Goal: Task Accomplishment & Management: Use online tool/utility

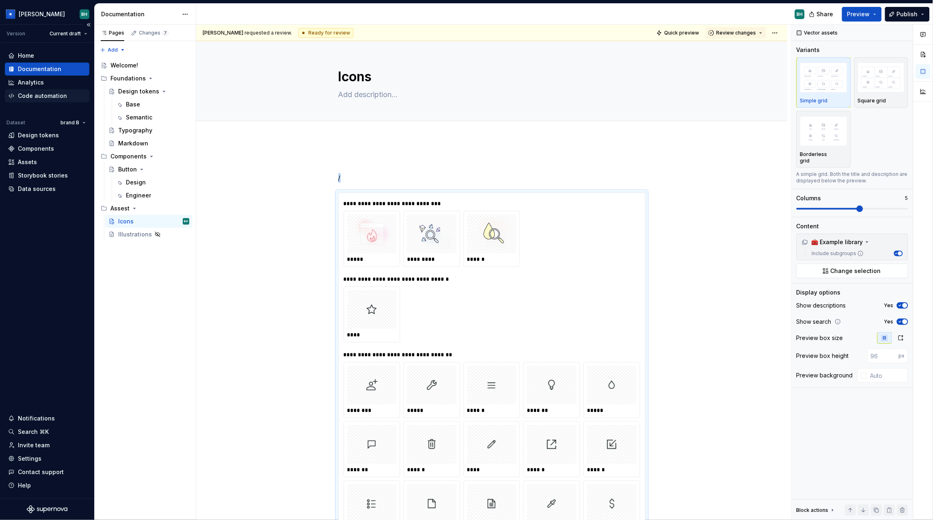
click at [52, 96] on div "Code automation" at bounding box center [42, 96] width 49 height 8
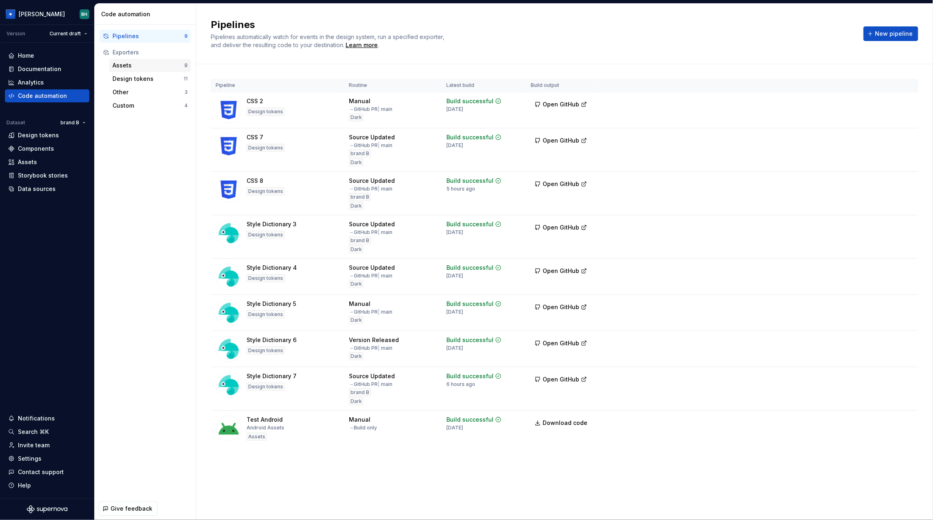
click at [163, 66] on div "Assets" at bounding box center [149, 65] width 72 height 8
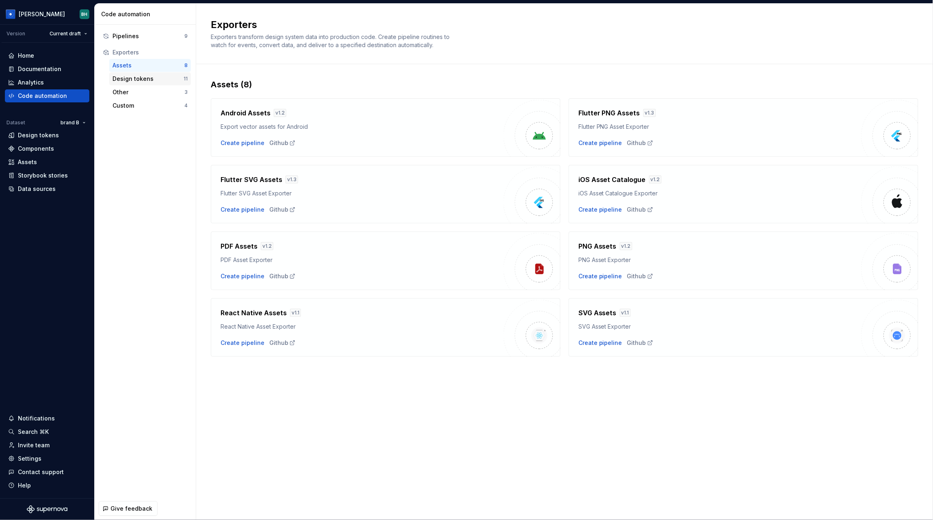
click at [152, 81] on div "Design tokens" at bounding box center [148, 79] width 71 height 8
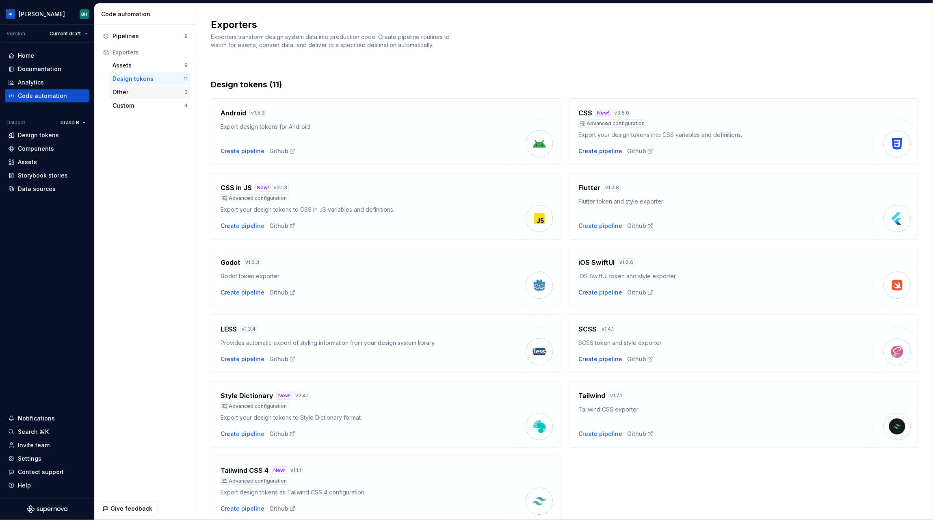
click at [153, 92] on div "Other" at bounding box center [149, 92] width 72 height 8
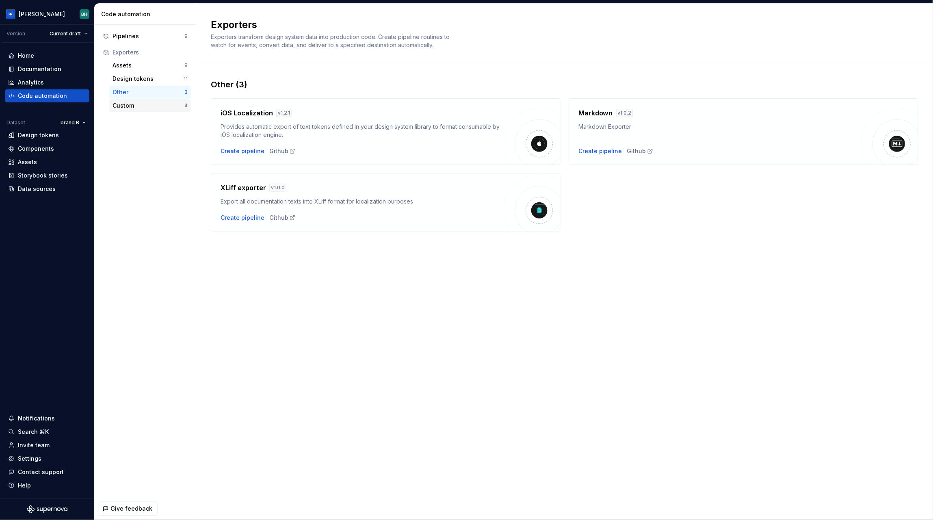
click at [148, 106] on div "Custom" at bounding box center [149, 106] width 72 height 8
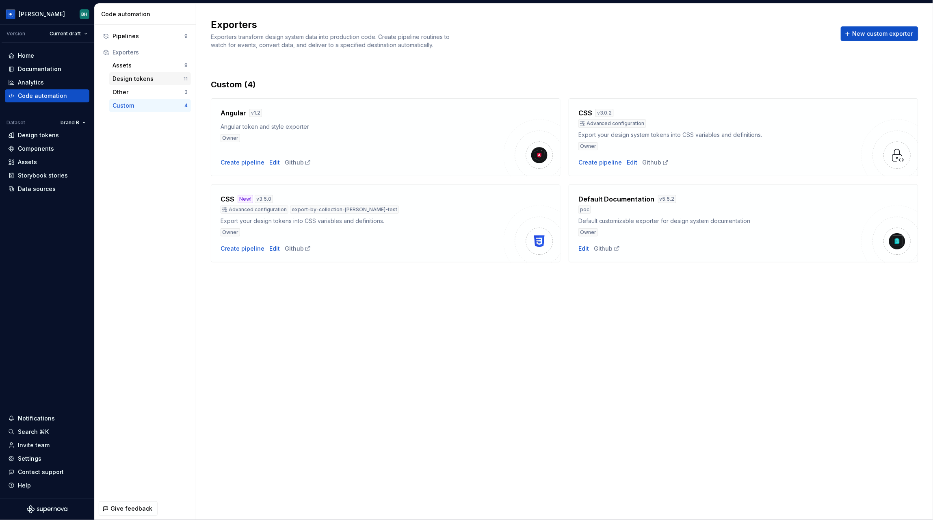
click at [166, 79] on div "Design tokens" at bounding box center [148, 79] width 71 height 8
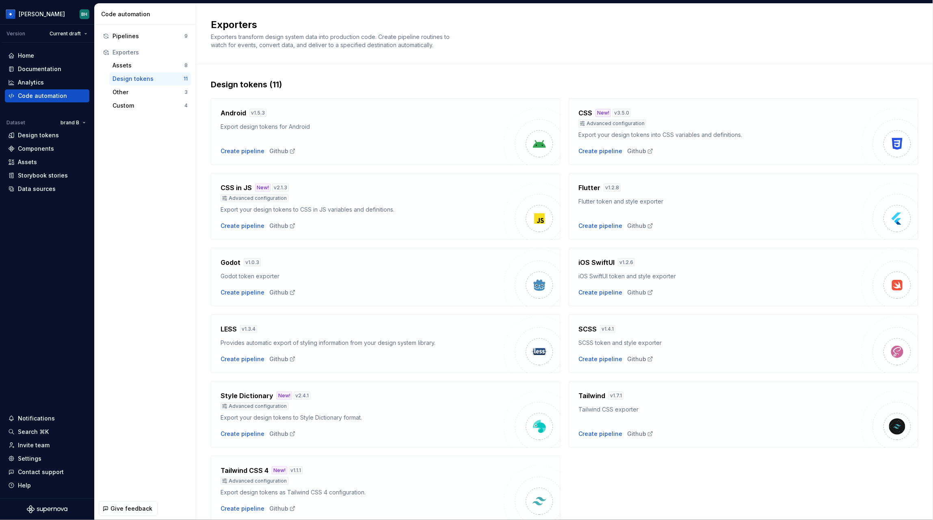
scroll to position [33, 0]
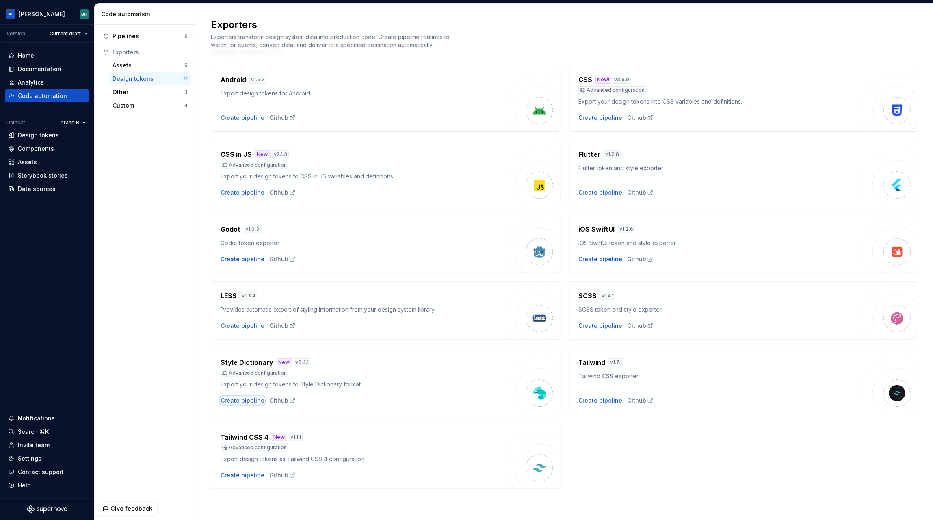
click at [246, 404] on div "Create pipeline" at bounding box center [243, 400] width 44 height 8
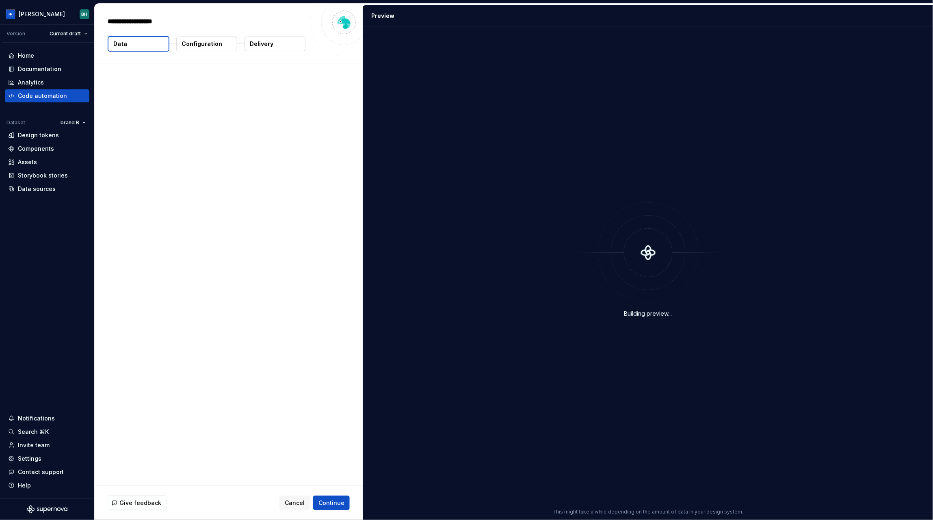
type textarea "*"
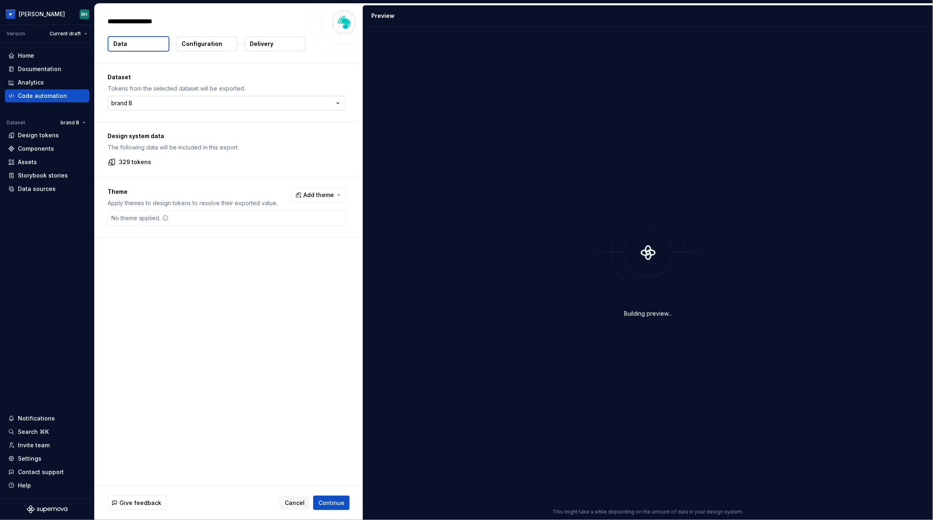
click at [177, 102] on html "**********" at bounding box center [466, 260] width 933 height 520
click at [201, 82] on html "[PERSON_NAME] Version Current draft Home Documentation Analytics Code automatio…" at bounding box center [466, 260] width 933 height 520
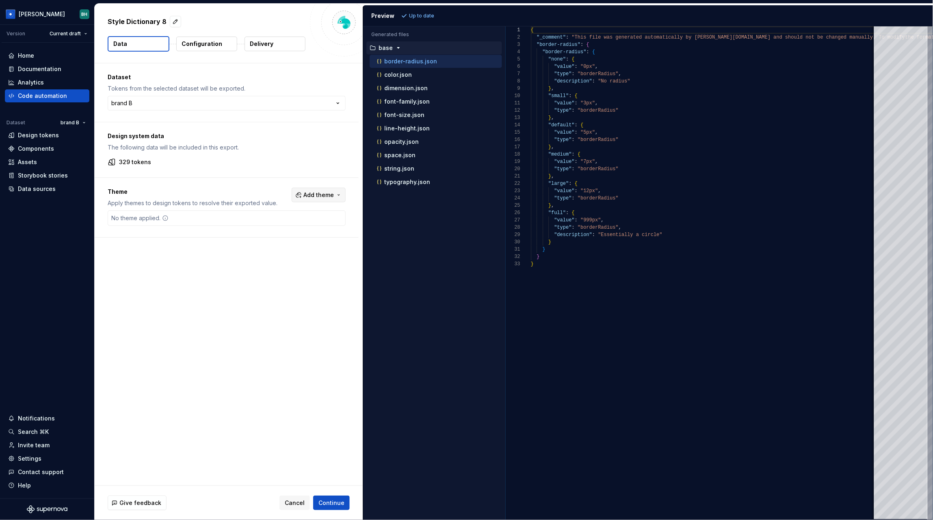
click at [311, 193] on span "Add theme" at bounding box center [318, 195] width 30 height 8
click at [260, 240] on div "Suggestions" at bounding box center [261, 240] width 6 height 6
click at [314, 158] on html "[PERSON_NAME] Version Current draft Home Documentation Analytics Code automatio…" at bounding box center [466, 260] width 933 height 520
click at [428, 14] on span "Refresh preview" at bounding box center [429, 16] width 41 height 6
click at [395, 196] on p "darkD38a" at bounding box center [393, 195] width 28 height 6
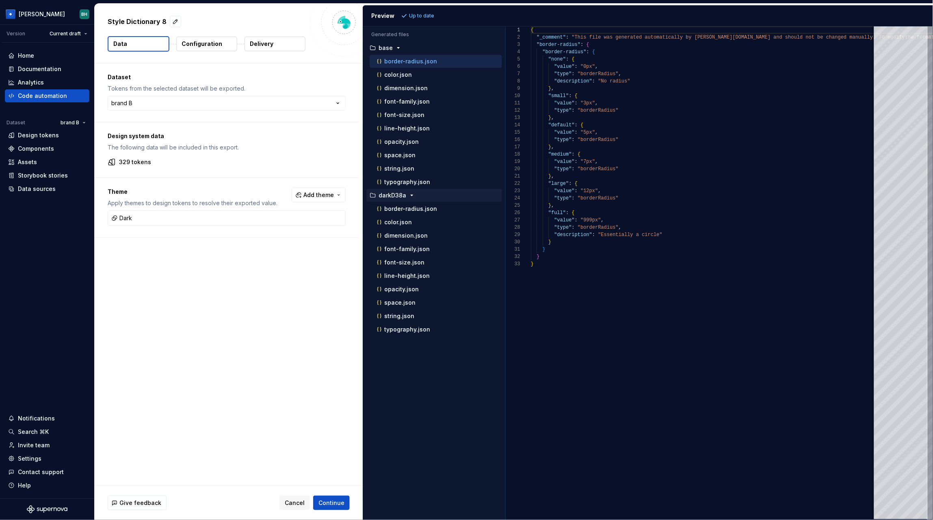
click at [201, 47] on p "Configuration" at bounding box center [202, 44] width 41 height 8
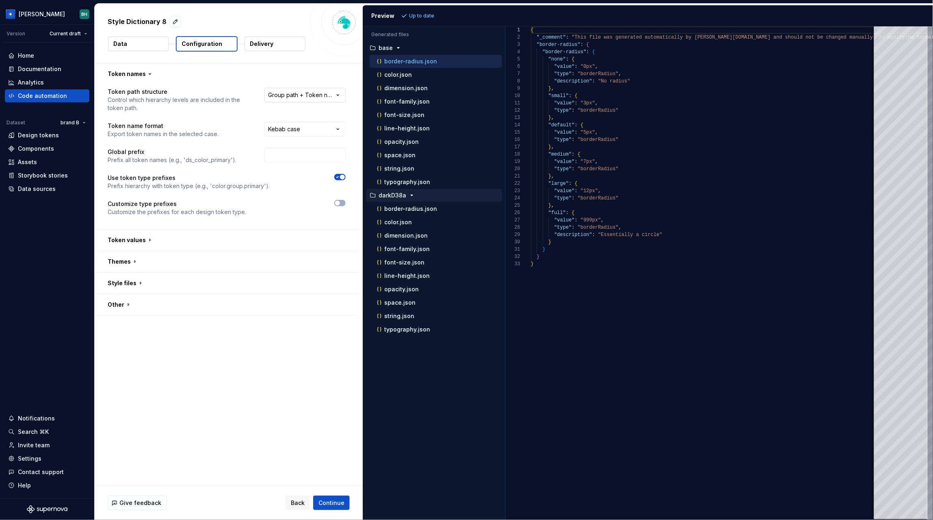
click at [312, 94] on html "**********" at bounding box center [466, 260] width 933 height 520
click at [186, 145] on html "**********" at bounding box center [466, 260] width 933 height 520
click at [303, 160] on input "text" at bounding box center [304, 155] width 81 height 15
click at [219, 240] on button "button" at bounding box center [227, 240] width 264 height 21
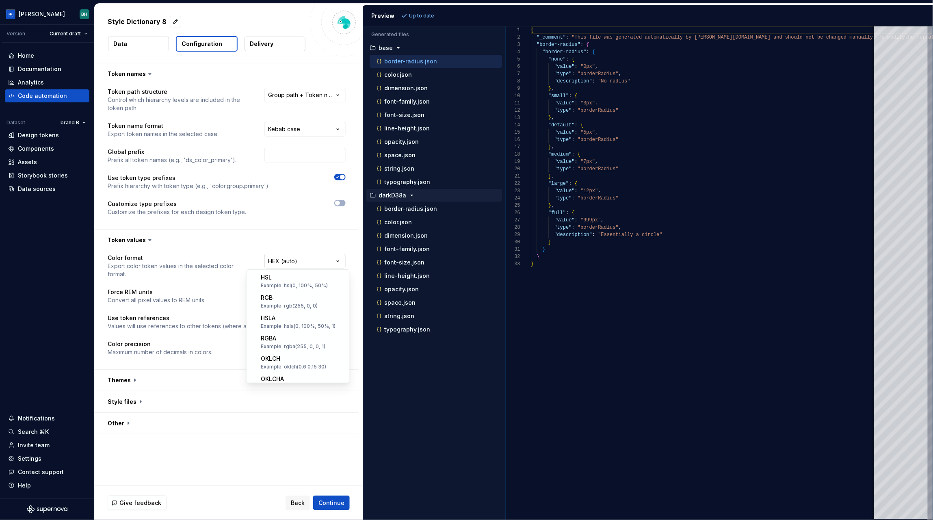
click at [313, 256] on html "**********" at bounding box center [466, 260] width 933 height 520
click at [159, 366] on html "**********" at bounding box center [466, 260] width 933 height 520
click at [146, 370] on button "button" at bounding box center [227, 380] width 264 height 21
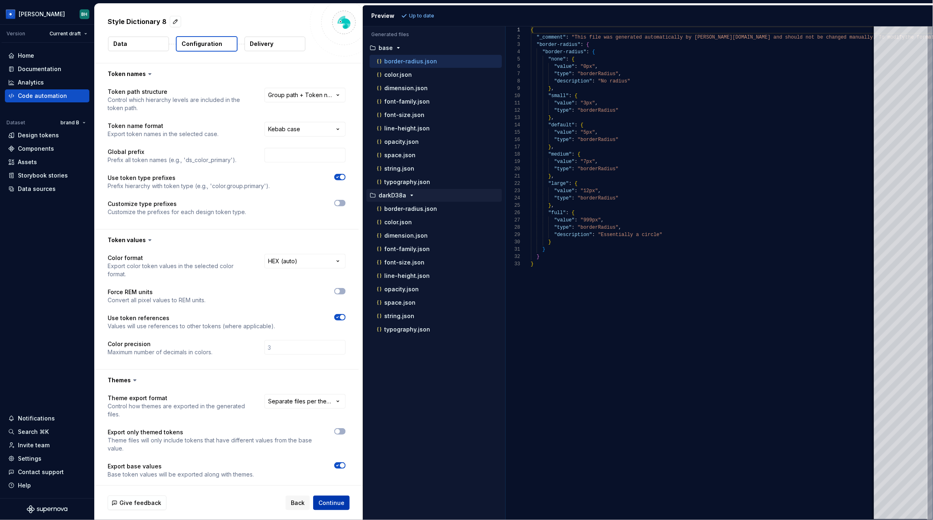
click at [329, 501] on span "Continue" at bounding box center [331, 503] width 26 height 8
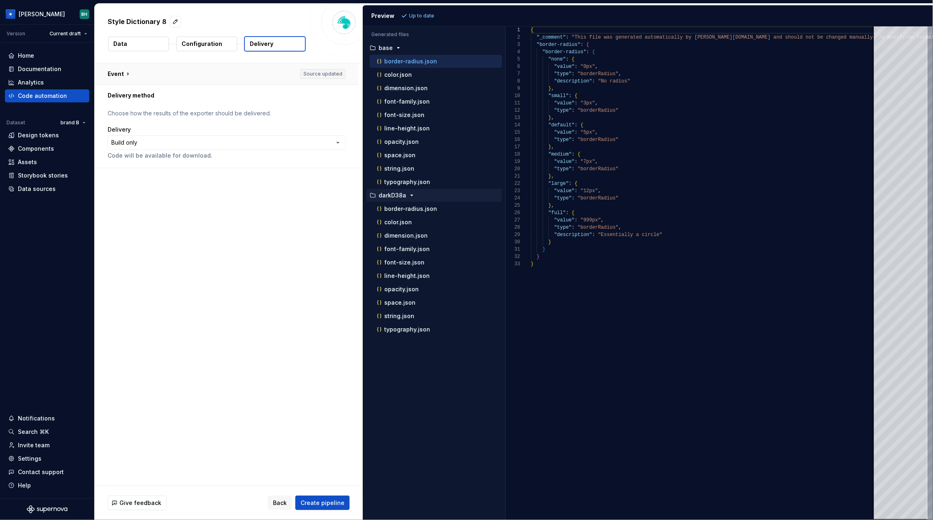
click at [126, 70] on button "button" at bounding box center [227, 73] width 264 height 21
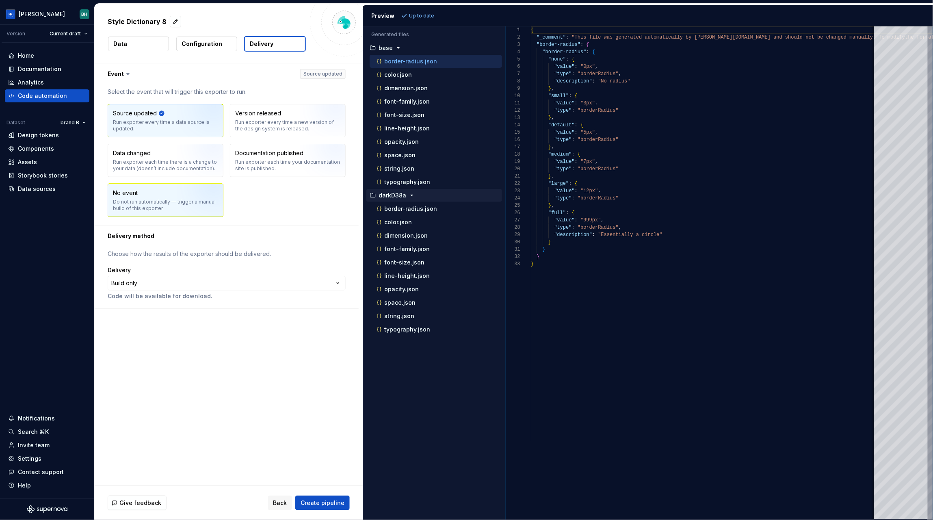
click at [204, 188] on img "button" at bounding box center [204, 203] width 52 height 54
click at [310, 119] on img "button" at bounding box center [326, 123] width 52 height 54
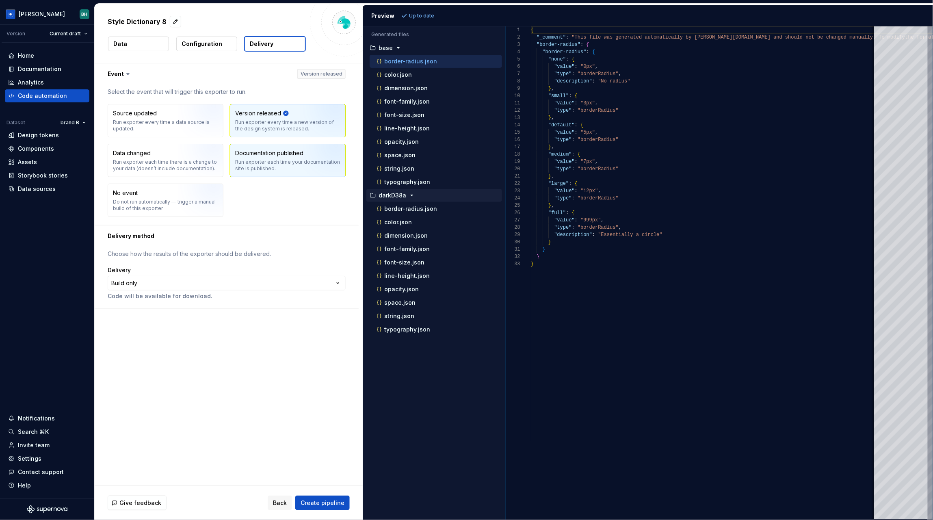
click at [331, 167] on img "button" at bounding box center [326, 163] width 52 height 54
click at [174, 118] on div "Source updated Run exporter every time a data source is updated." at bounding box center [165, 120] width 105 height 23
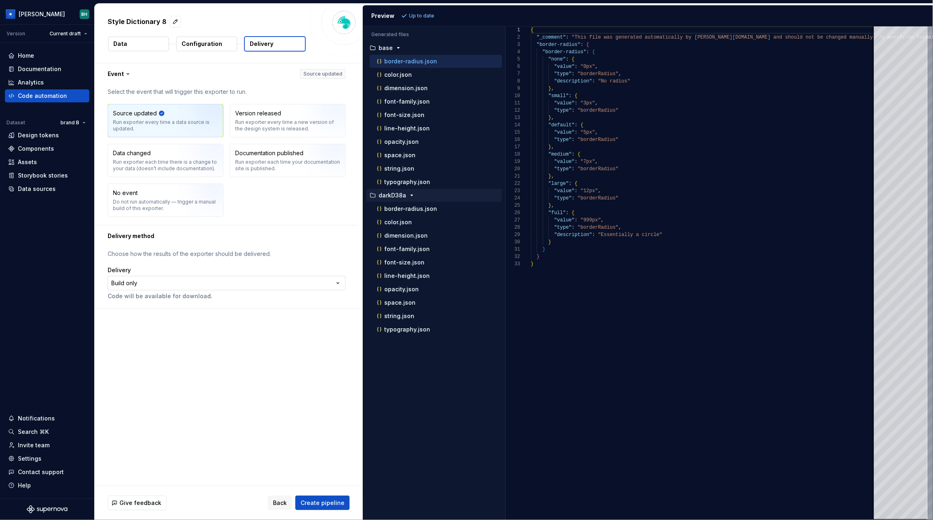
click at [177, 283] on html "**********" at bounding box center [466, 260] width 933 height 520
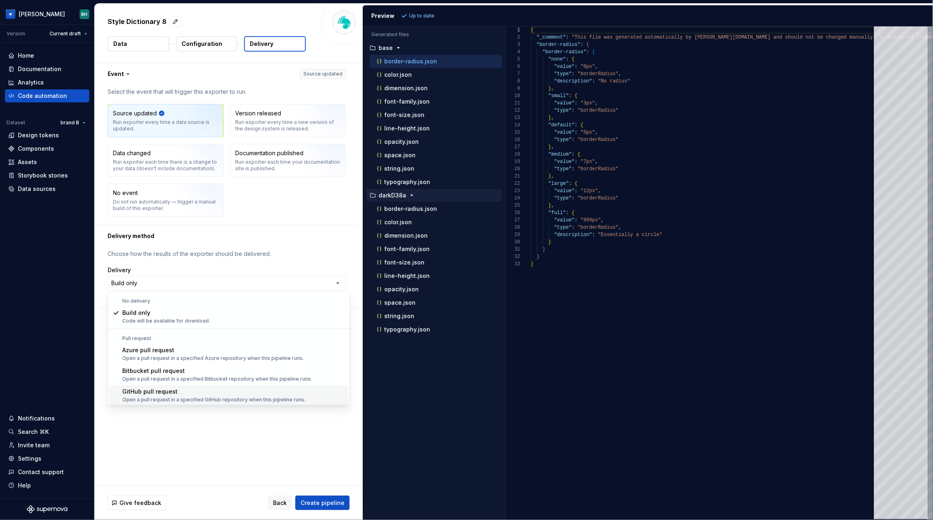
scroll to position [22, 0]
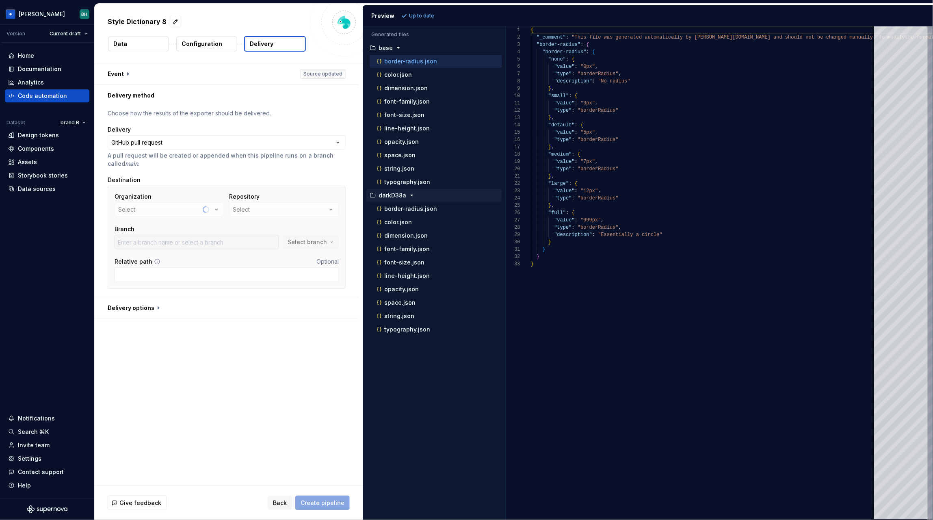
click at [266, 211] on div "Repository Select" at bounding box center [284, 205] width 110 height 24
click at [266, 211] on button "Select" at bounding box center [284, 209] width 110 height 15
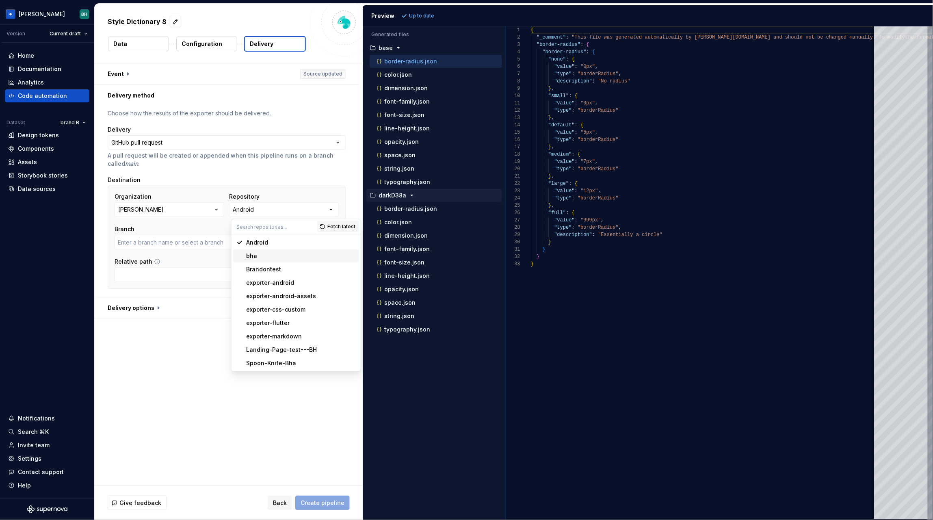
type input "main"
click at [270, 256] on div "bha" at bounding box center [301, 256] width 110 height 8
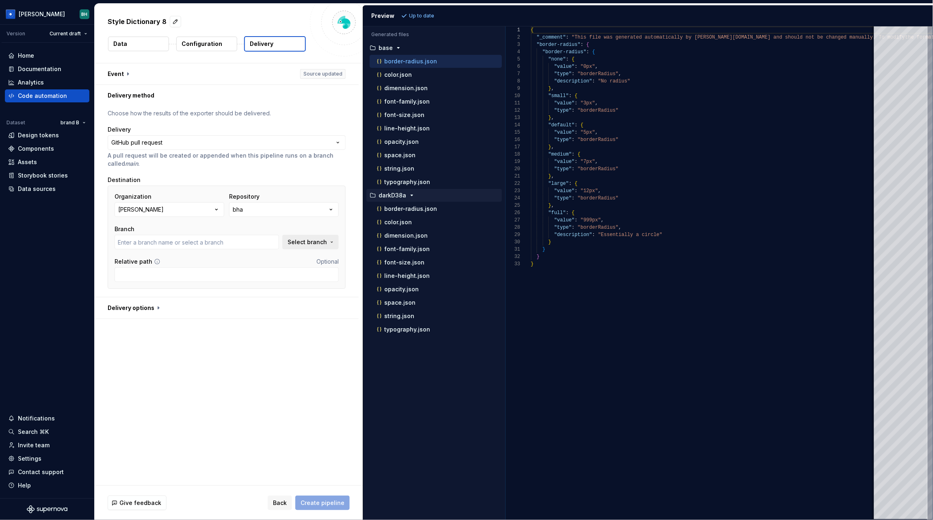
click at [312, 243] on span "Select branch" at bounding box center [307, 242] width 39 height 8
type input "main"
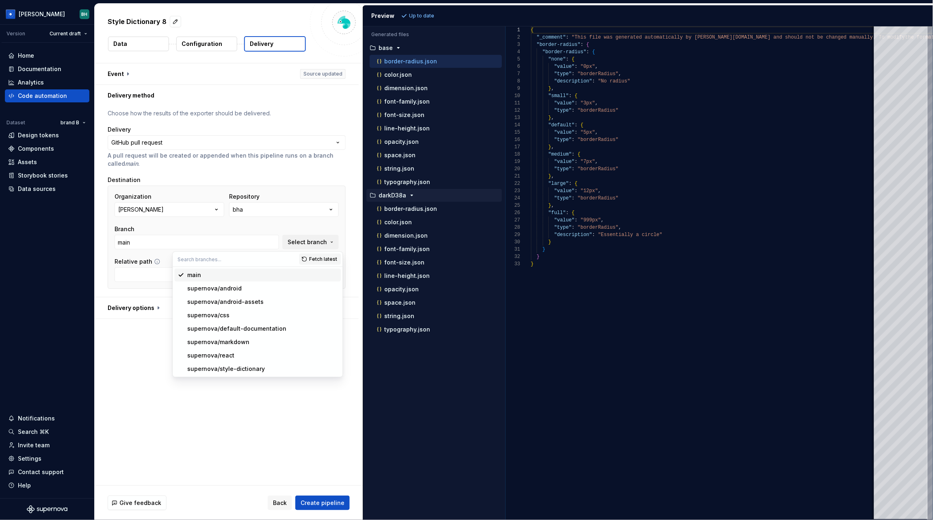
click at [234, 279] on div "main" at bounding box center [262, 275] width 150 height 8
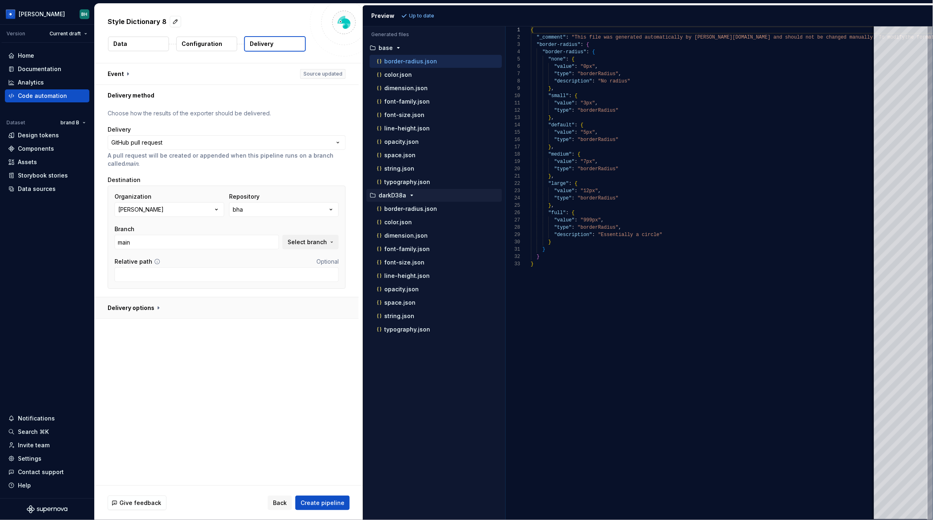
click at [158, 311] on button "button" at bounding box center [227, 307] width 264 height 21
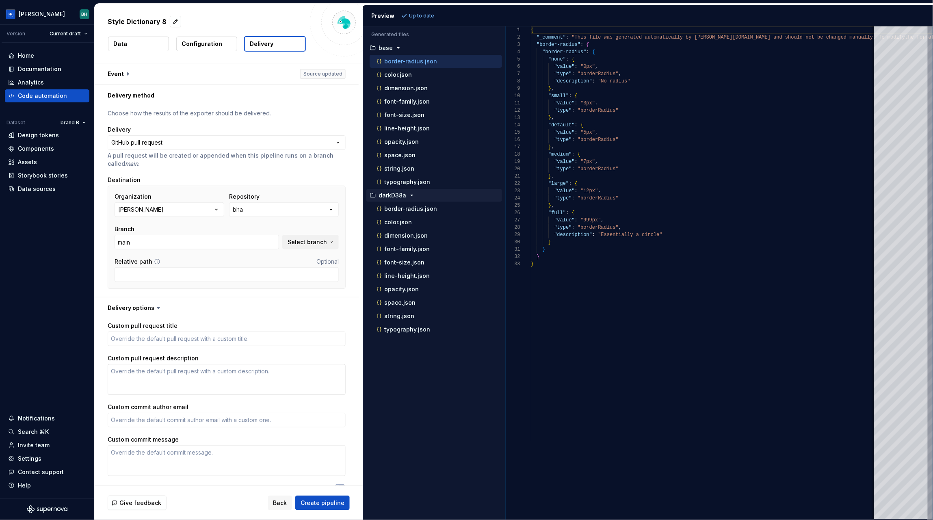
scroll to position [25, 0]
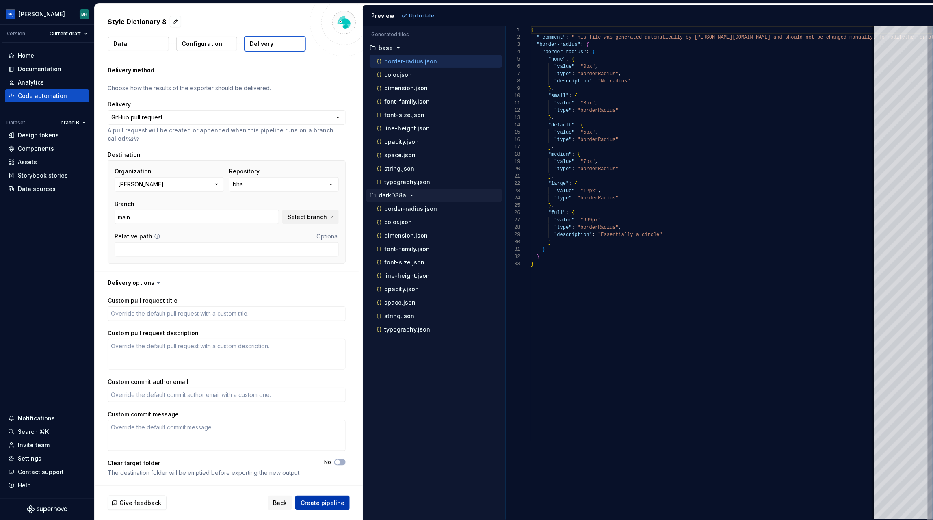
click at [319, 503] on span "Create pipeline" at bounding box center [323, 503] width 44 height 8
type textarea "*"
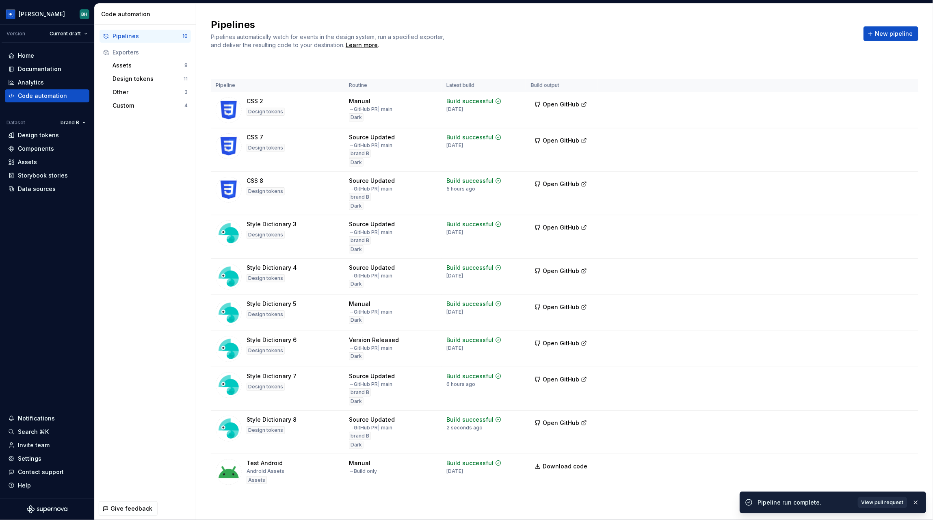
click at [877, 501] on span "View pull request" at bounding box center [883, 502] width 42 height 6
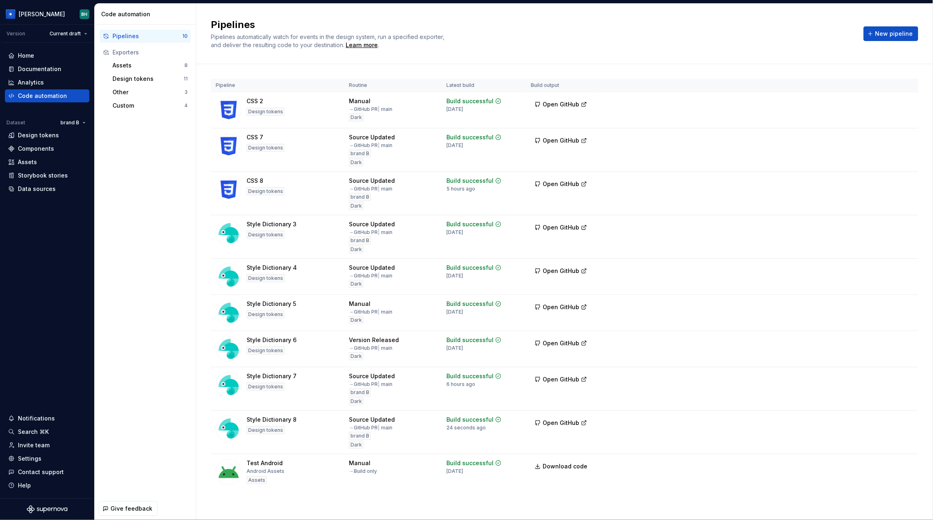
click at [770, 13] on div "Pipelines Pipelines automatically watch for events in the design system, run a …" at bounding box center [564, 34] width 737 height 61
click at [50, 54] on div "Home" at bounding box center [47, 56] width 78 height 8
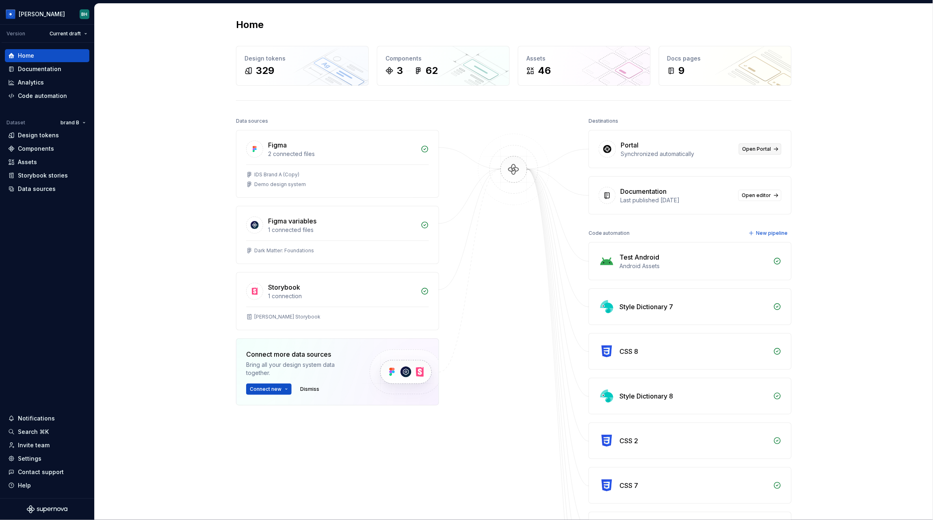
click at [769, 148] on span "Open Portal" at bounding box center [757, 149] width 29 height 6
